Goal: Understand site structure: Grasp the organization and layout of the website

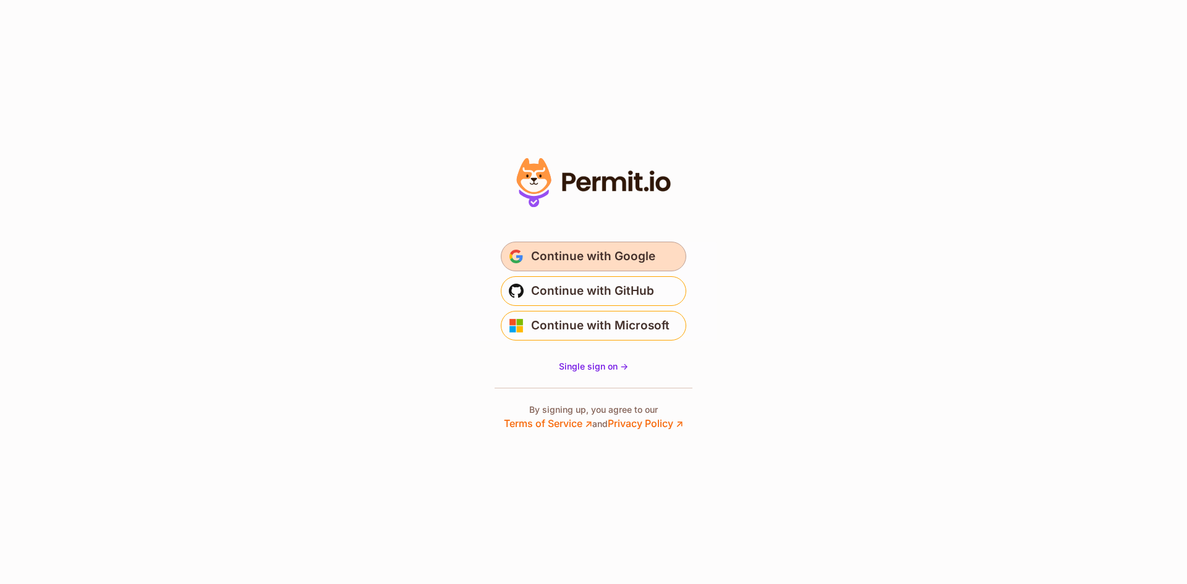
click at [554, 257] on span "Continue with Google" at bounding box center [593, 257] width 124 height 20
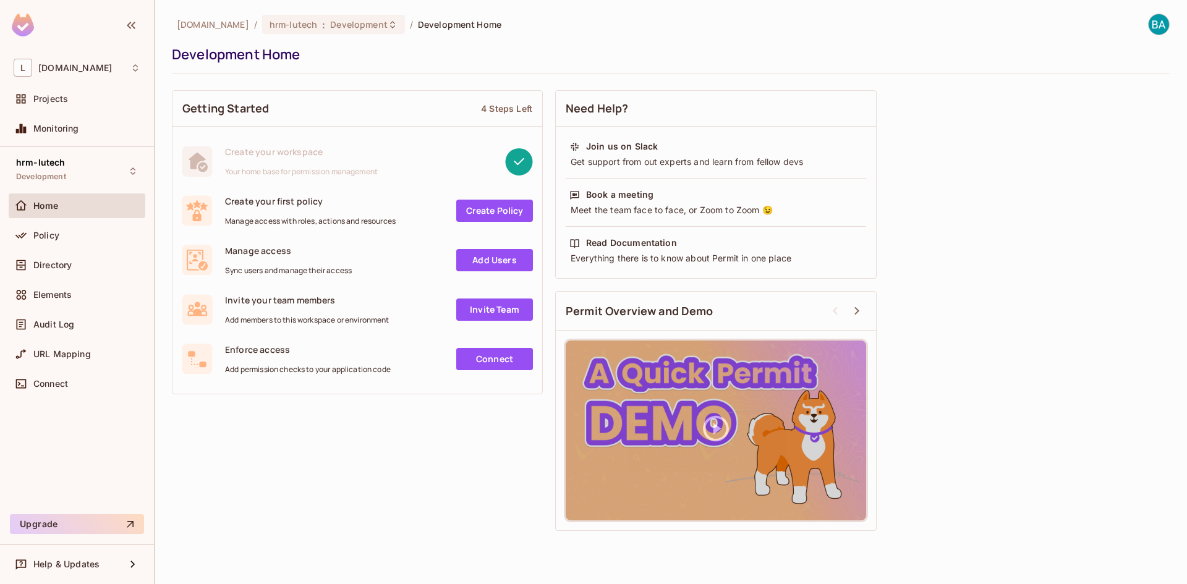
click at [526, 211] on link "Create Policy" at bounding box center [494, 211] width 77 height 22
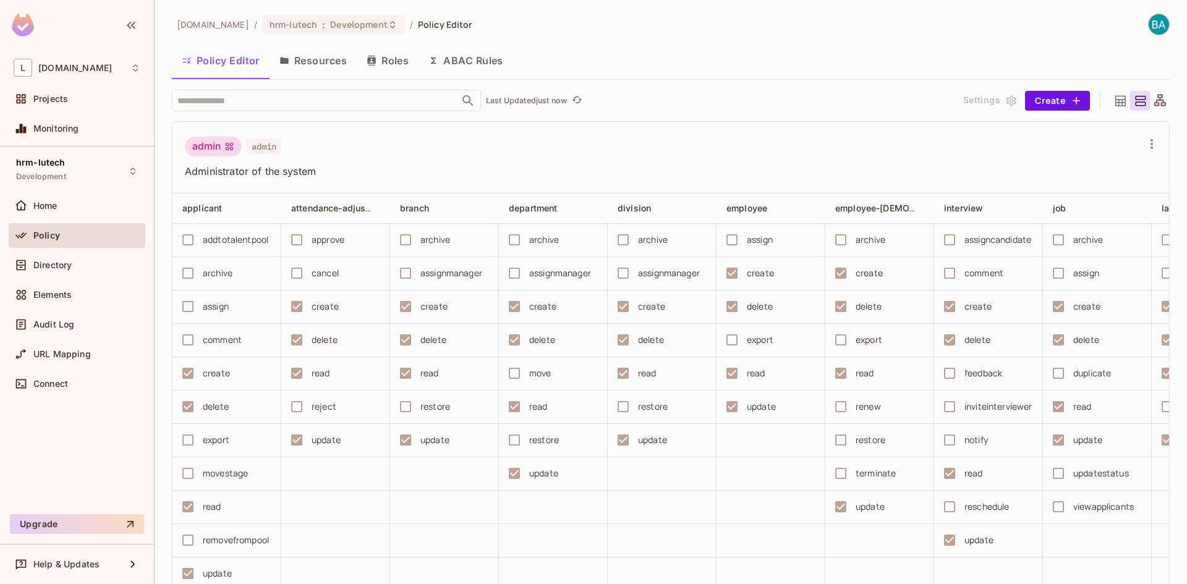
click at [328, 57] on button "Resources" at bounding box center [313, 60] width 87 height 31
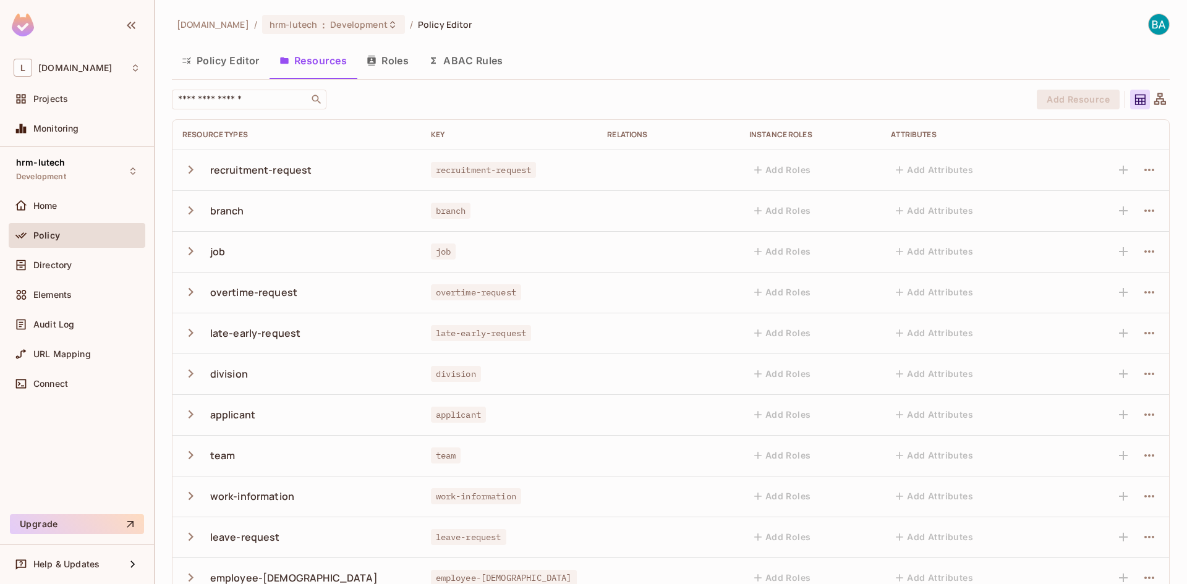
click at [384, 65] on button "Roles" at bounding box center [388, 60] width 62 height 31
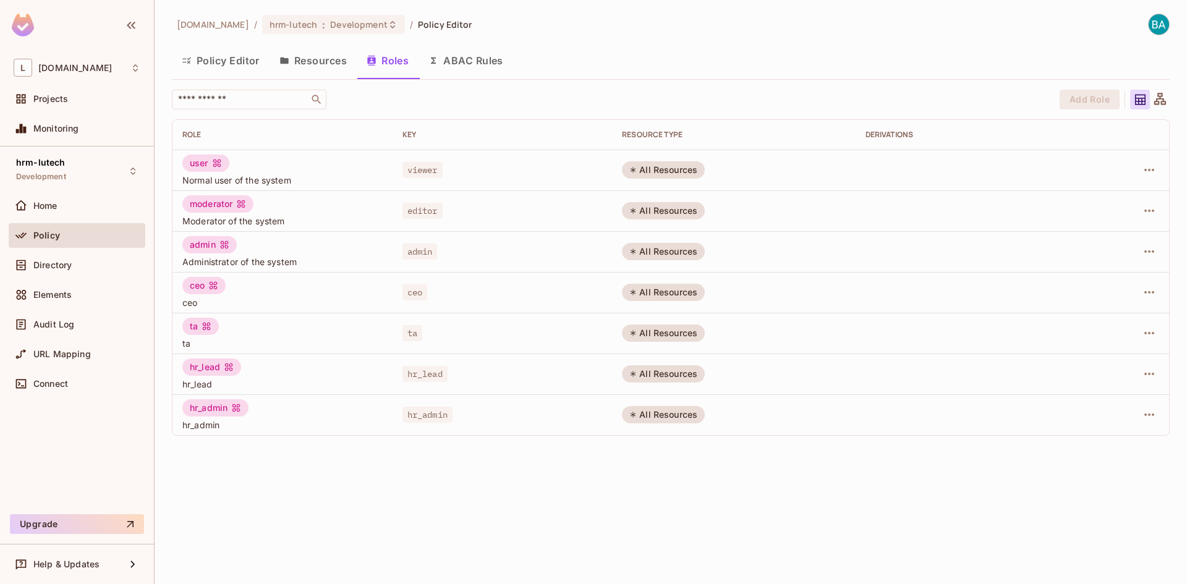
click at [663, 413] on div "All Resources" at bounding box center [663, 414] width 83 height 17
click at [203, 61] on button "Policy Editor" at bounding box center [221, 60] width 98 height 31
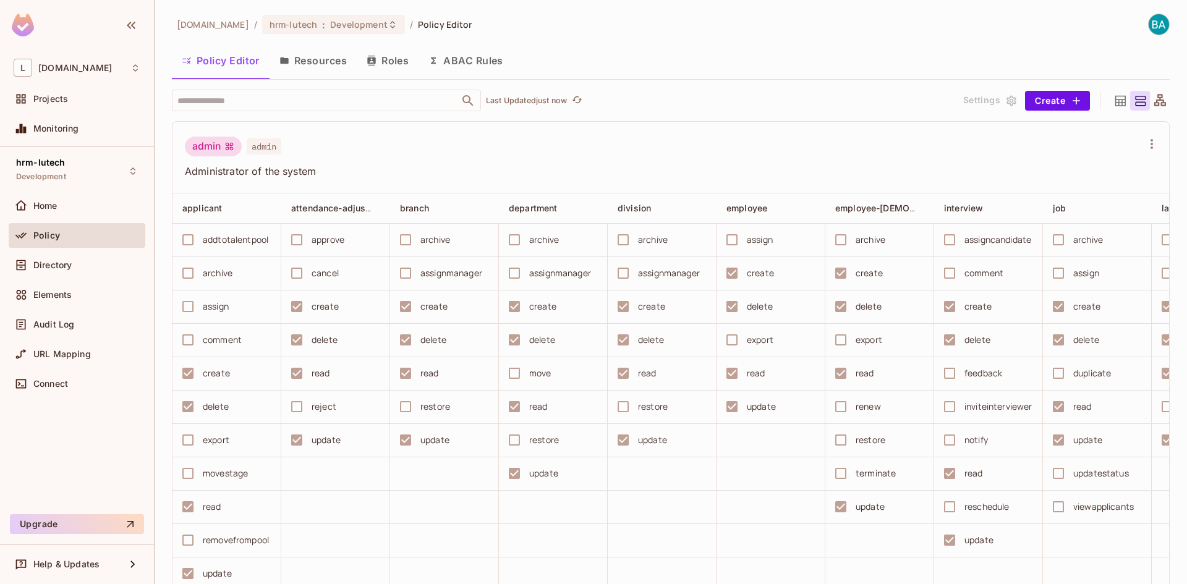
click at [376, 66] on button "Roles" at bounding box center [388, 60] width 62 height 31
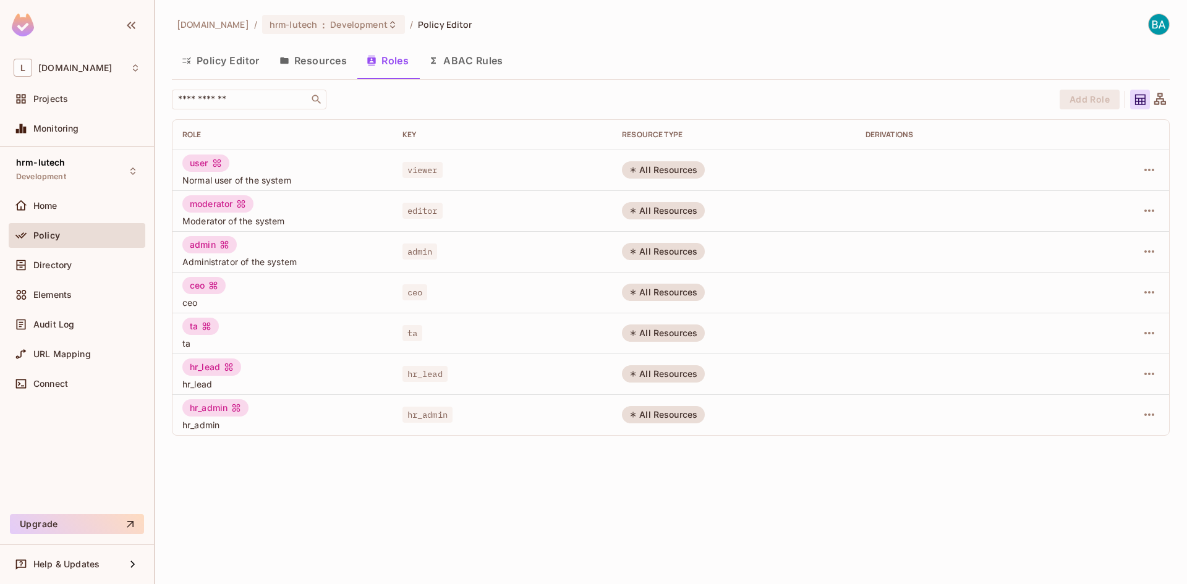
click at [198, 163] on div "user" at bounding box center [205, 163] width 47 height 17
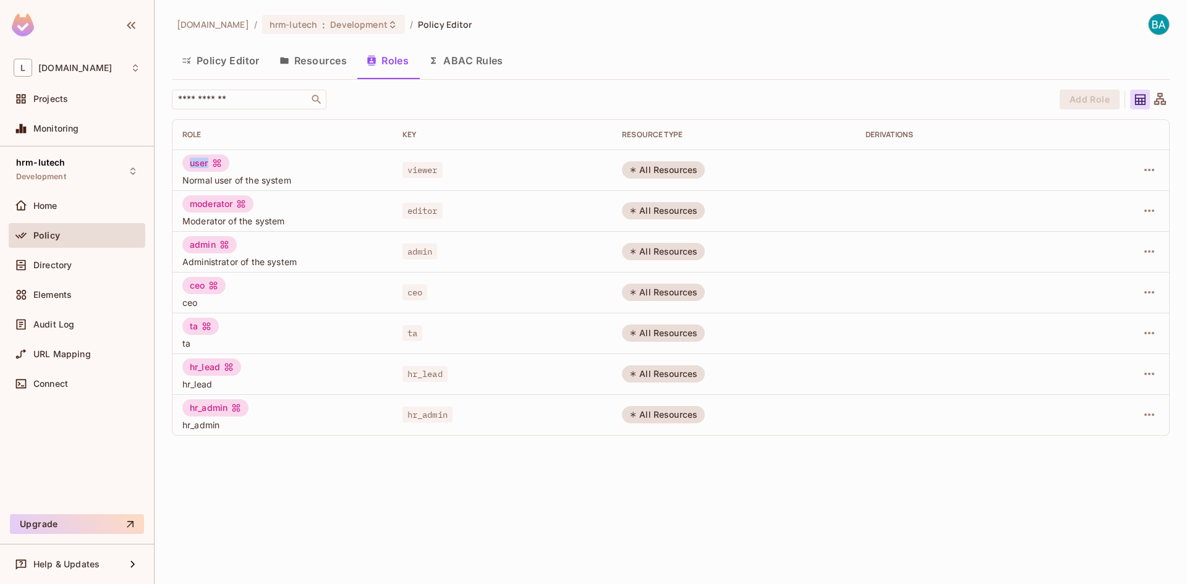
click at [202, 66] on button "Policy Editor" at bounding box center [221, 60] width 98 height 31
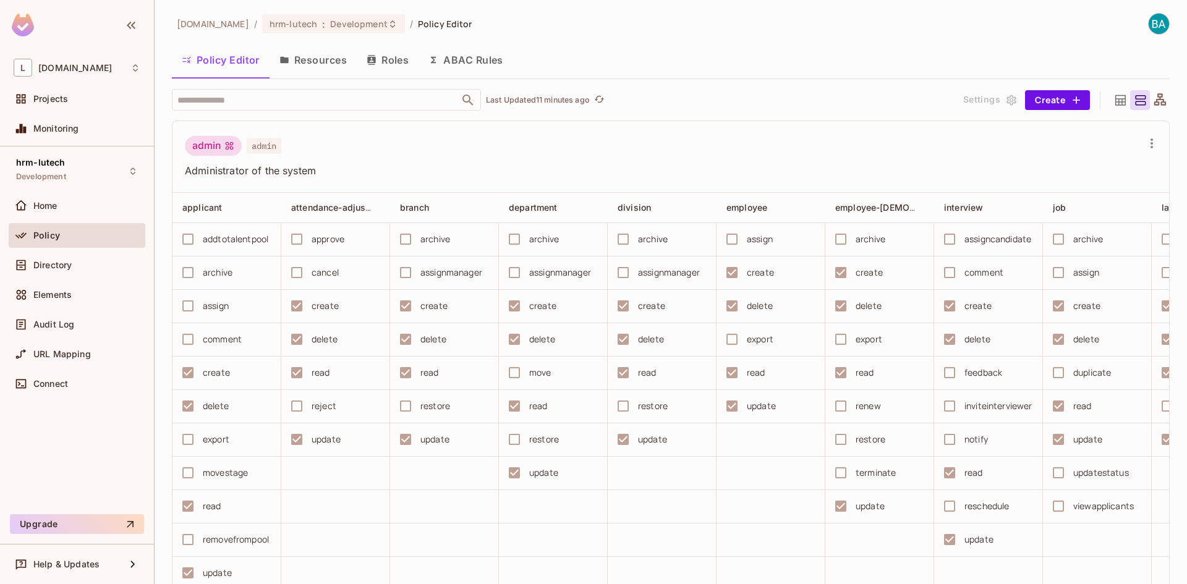
drag, startPoint x: 289, startPoint y: 72, endPoint x: 542, endPoint y: 44, distance: 253.8
click at [290, 73] on button "Resources" at bounding box center [313, 60] width 87 height 31
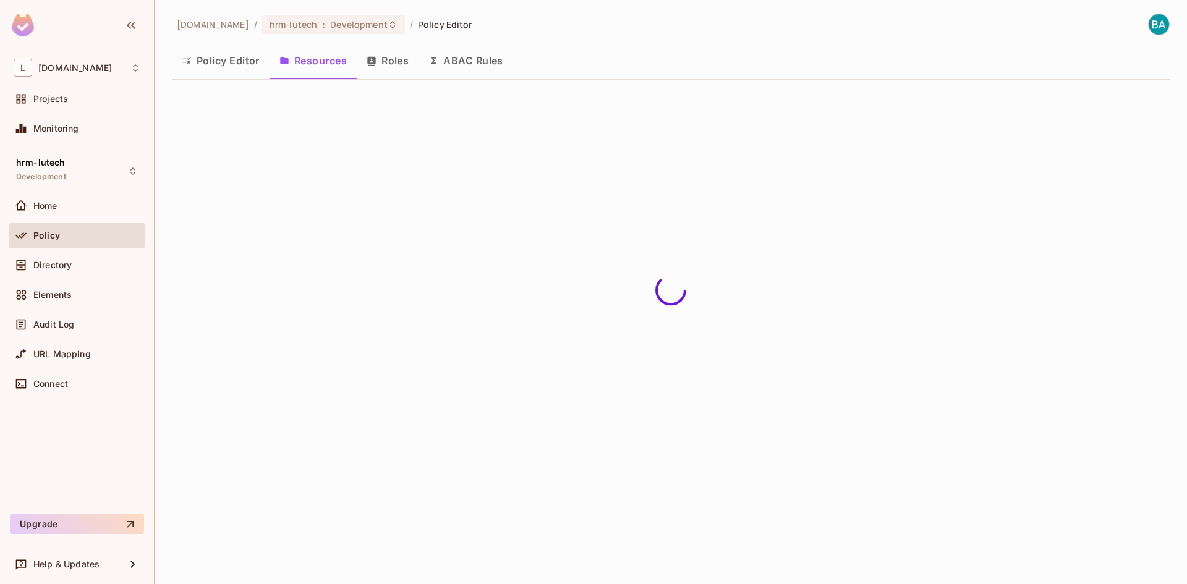
click at [463, 71] on button "ABAC Rules" at bounding box center [465, 60] width 95 height 31
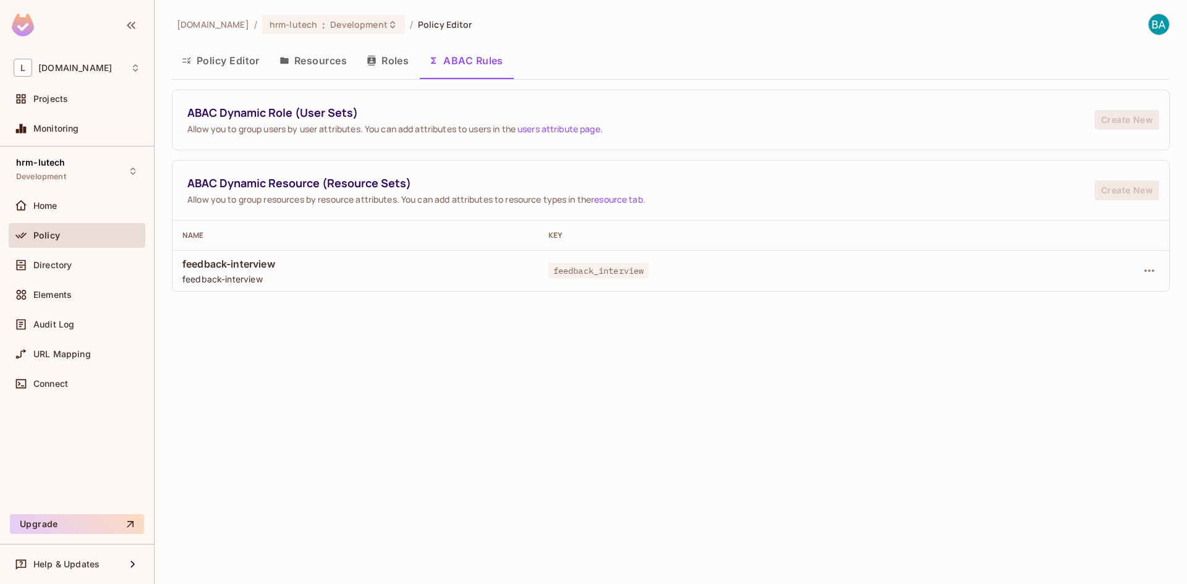
click at [307, 69] on button "Resources" at bounding box center [313, 60] width 87 height 31
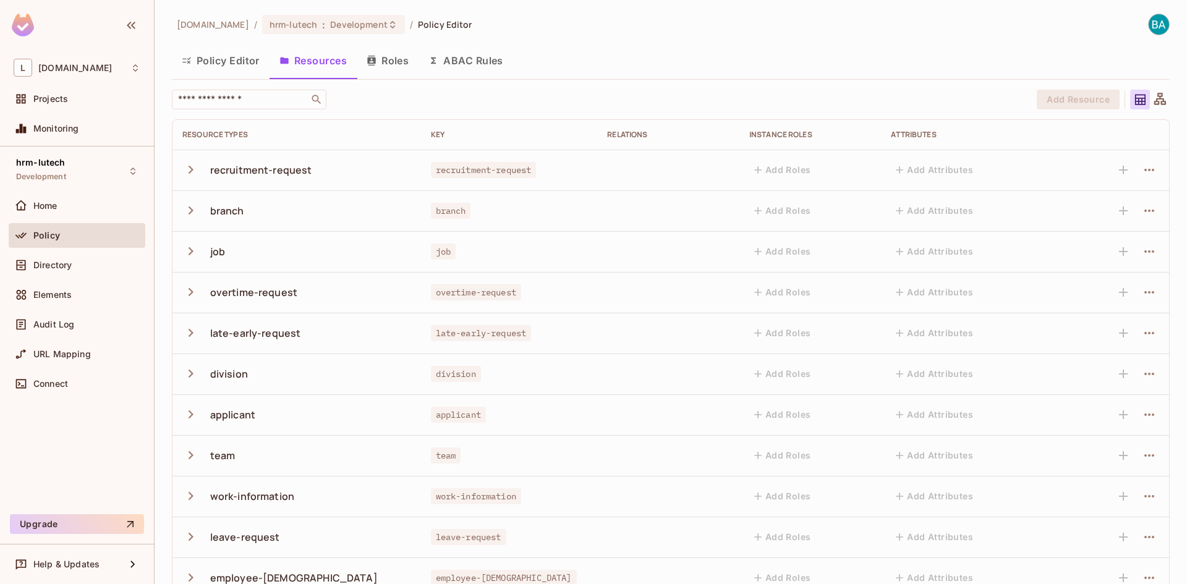
click at [457, 56] on button "ABAC Rules" at bounding box center [465, 60] width 95 height 31
